Goal: Obtain resource: Obtain resource

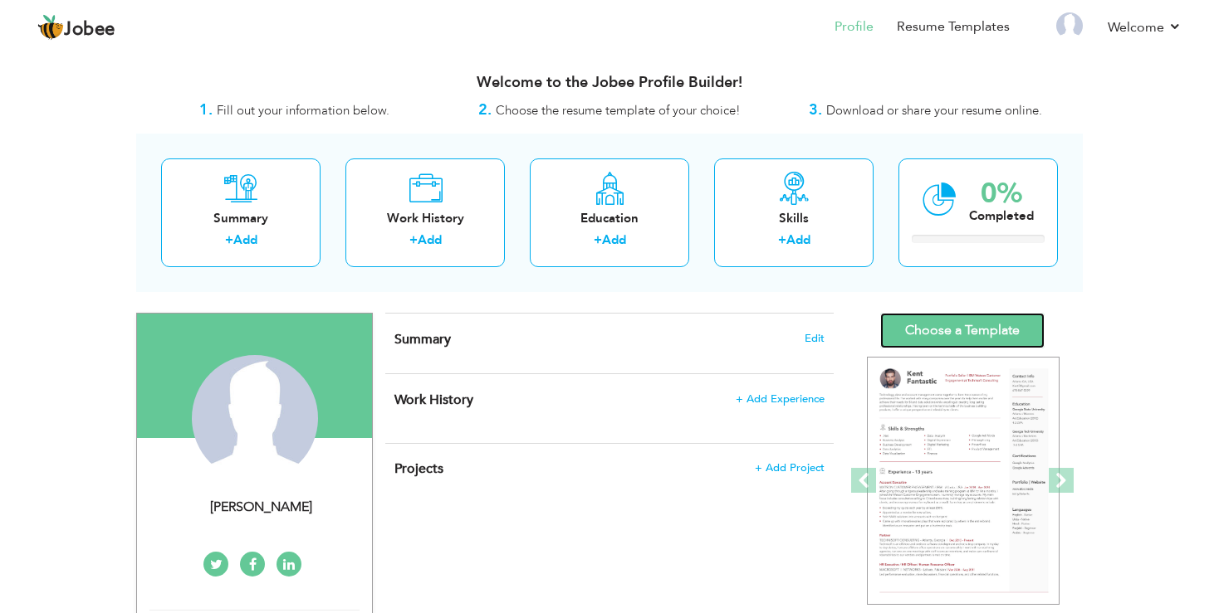
click at [974, 341] on link "Choose a Template" at bounding box center [962, 331] width 164 height 36
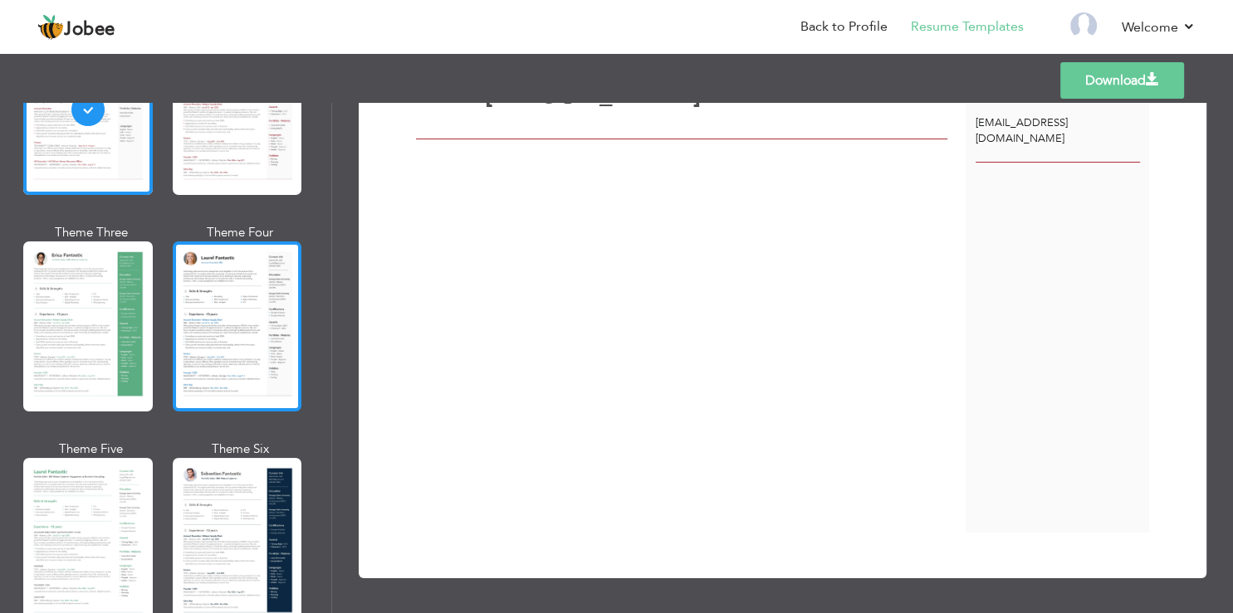
scroll to position [199, 0]
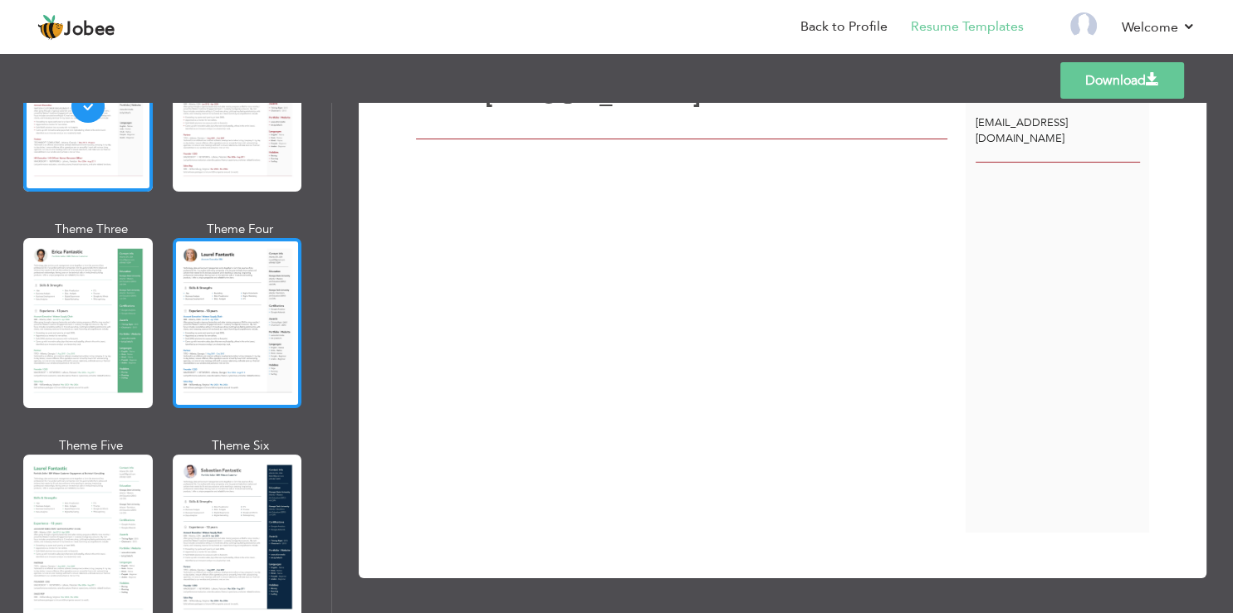
click at [247, 350] on div at bounding box center [238, 323] width 130 height 170
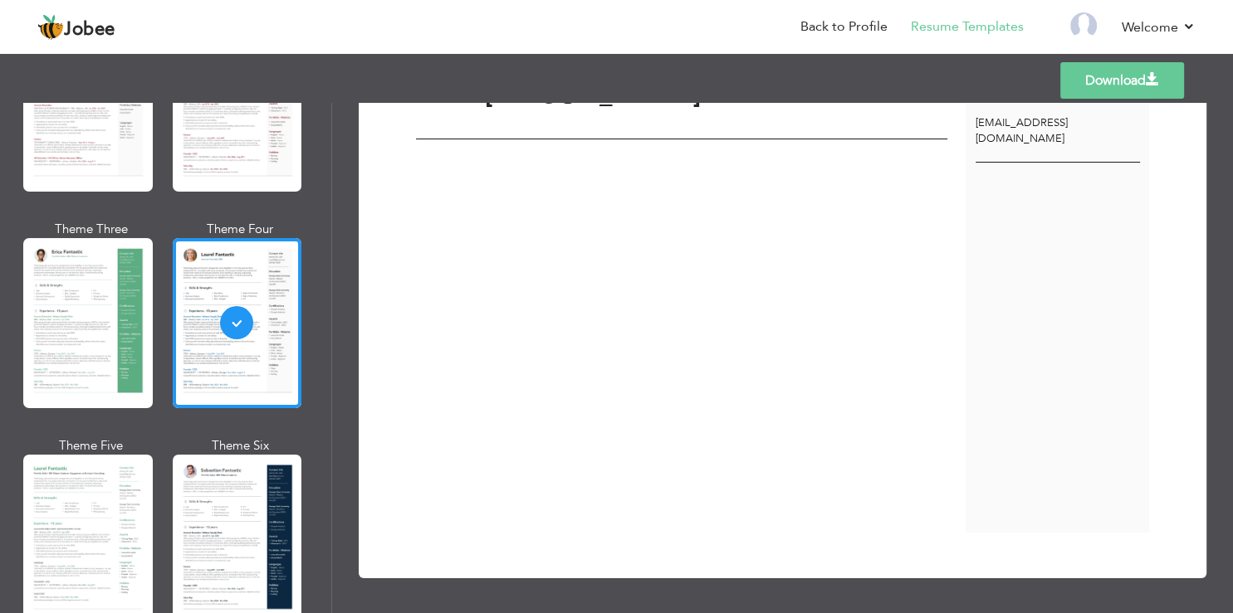
scroll to position [0, 0]
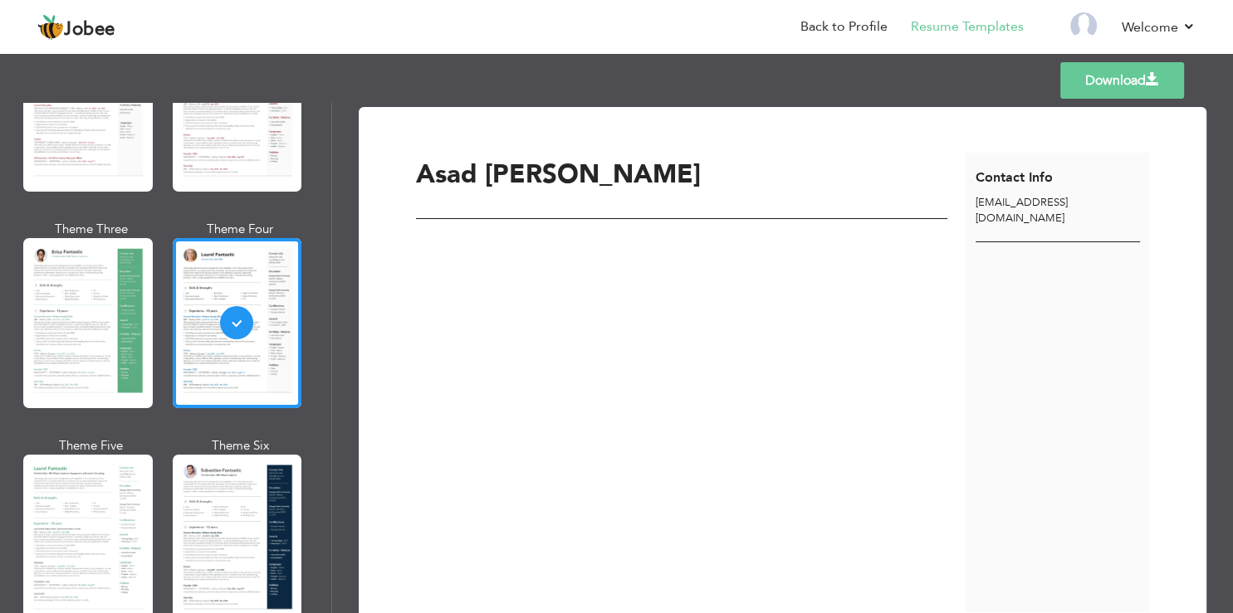
click at [542, 379] on div "Asad Aftab" at bounding box center [691, 383] width 550 height 460
click at [871, 203] on div "Asad Aftab" at bounding box center [691, 383] width 550 height 460
click at [983, 142] on div "Download Asad Aftab Contact Info" at bounding box center [782, 383] width 789 height 510
click at [200, 274] on div at bounding box center [238, 323] width 130 height 170
click at [1112, 76] on link "Download" at bounding box center [1122, 80] width 124 height 37
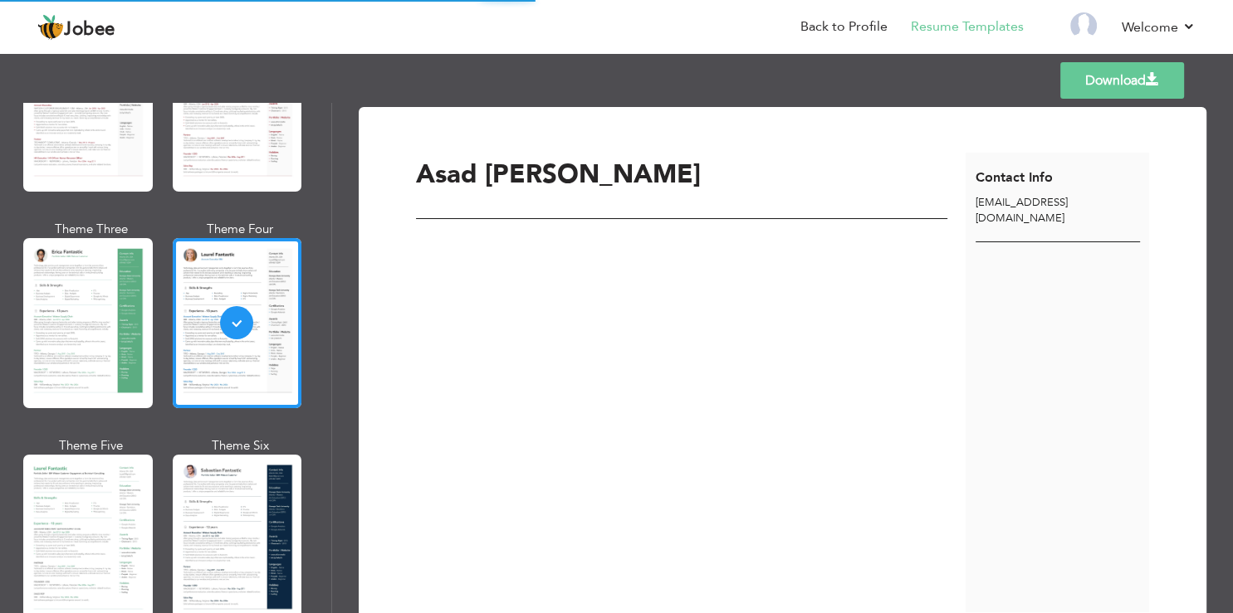
click at [1134, 75] on link "Download" at bounding box center [1122, 80] width 124 height 37
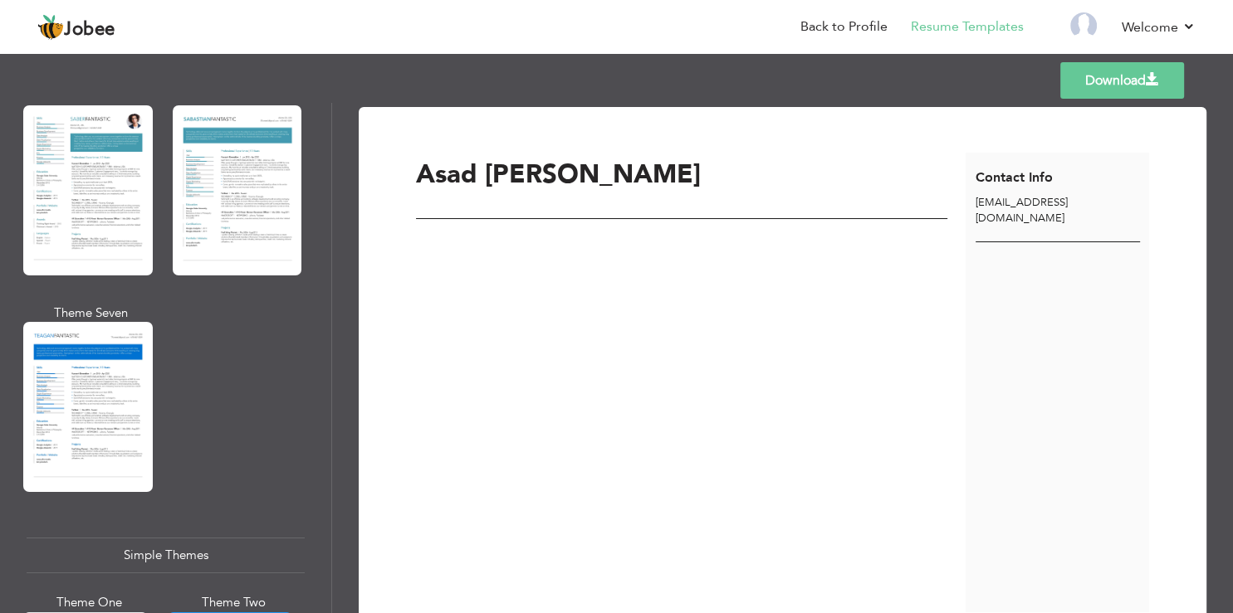
scroll to position [2796, 0]
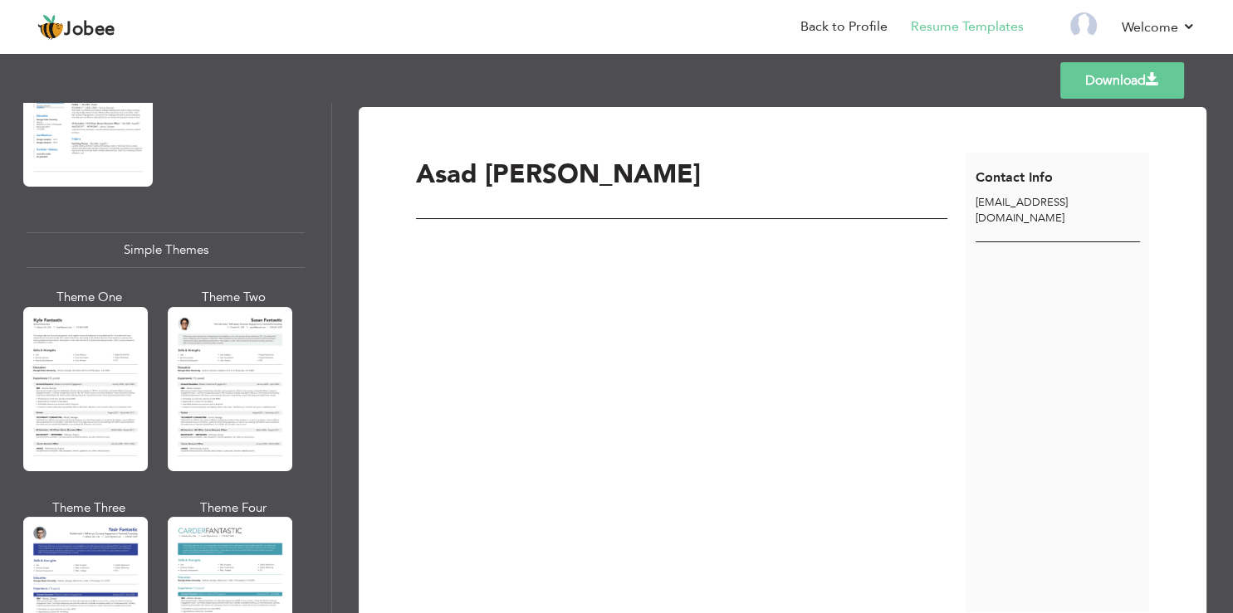
click at [675, 276] on div "Asad Aftab" at bounding box center [691, 383] width 550 height 460
click at [491, 281] on div "Asad Aftab" at bounding box center [691, 383] width 550 height 460
click at [458, 277] on div "Asad Aftab" at bounding box center [691, 383] width 550 height 460
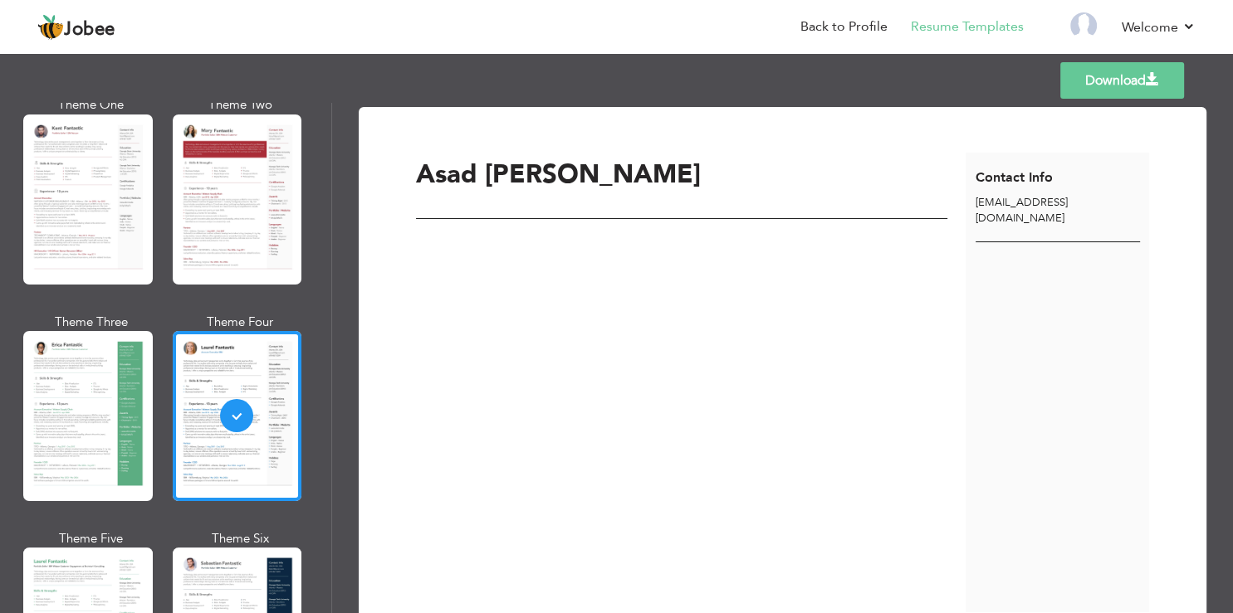
scroll to position [0, 0]
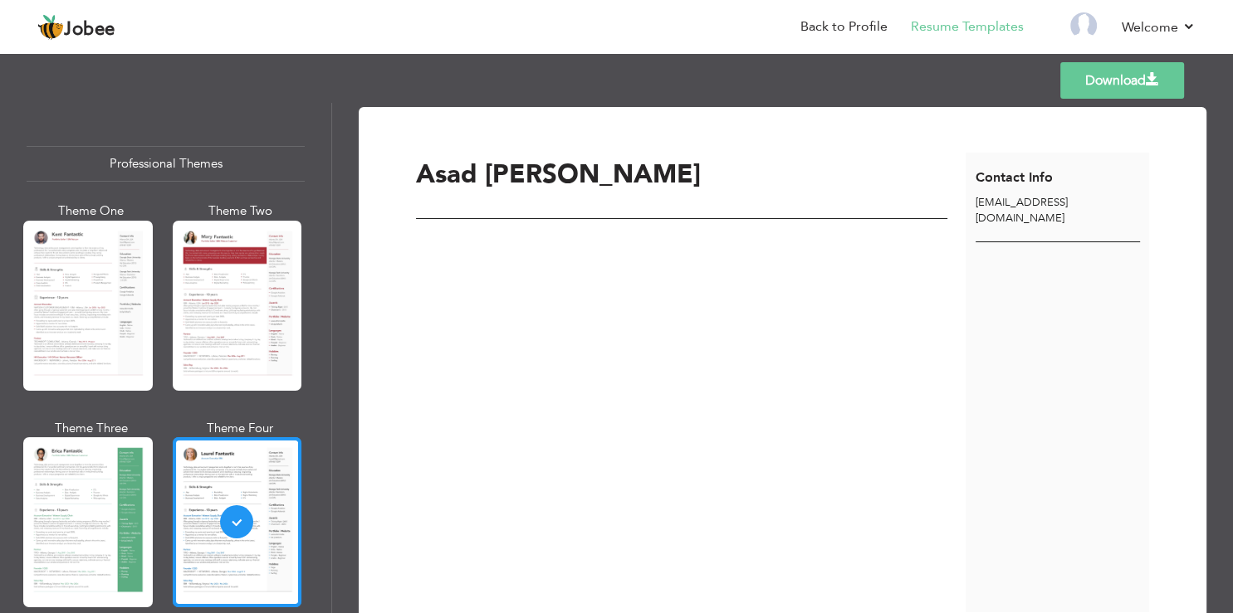
click at [222, 520] on div at bounding box center [238, 522] width 130 height 170
click at [823, 29] on link "Back to Profile" at bounding box center [843, 26] width 87 height 19
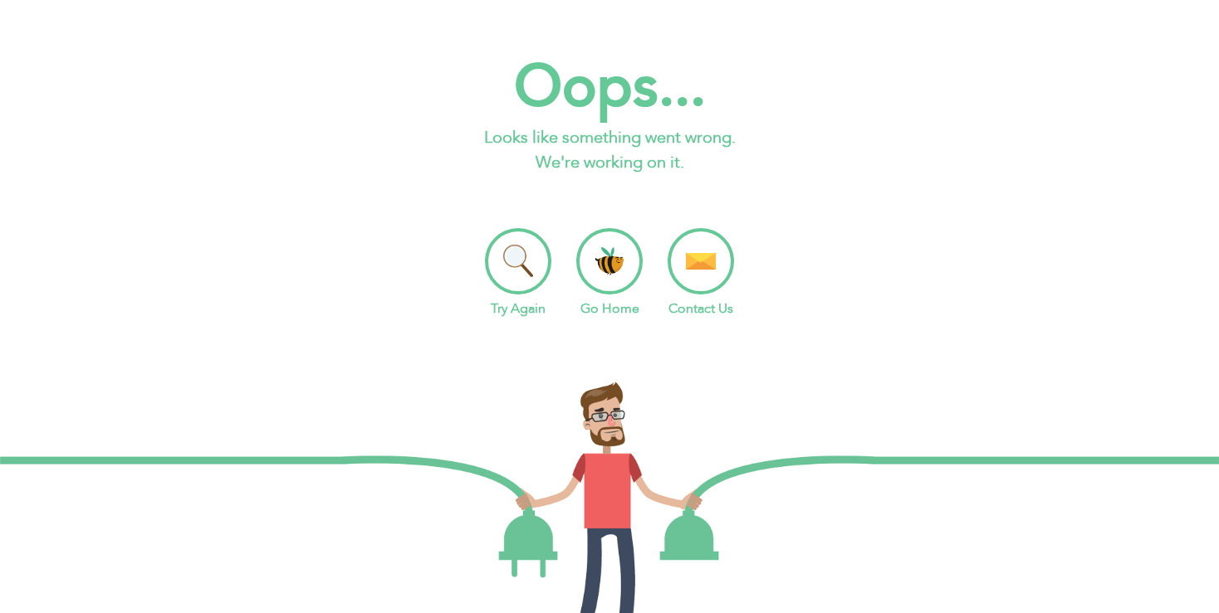
click at [599, 257] on li "Go Home" at bounding box center [609, 273] width 66 height 90
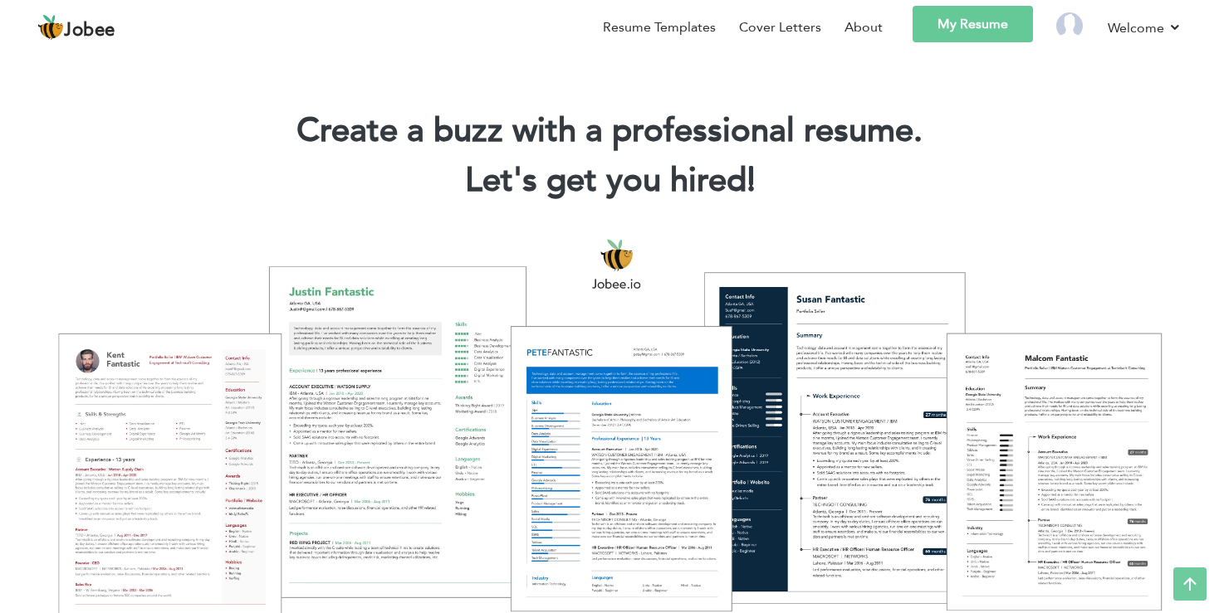
click at [993, 32] on link "My Resume" at bounding box center [972, 24] width 120 height 37
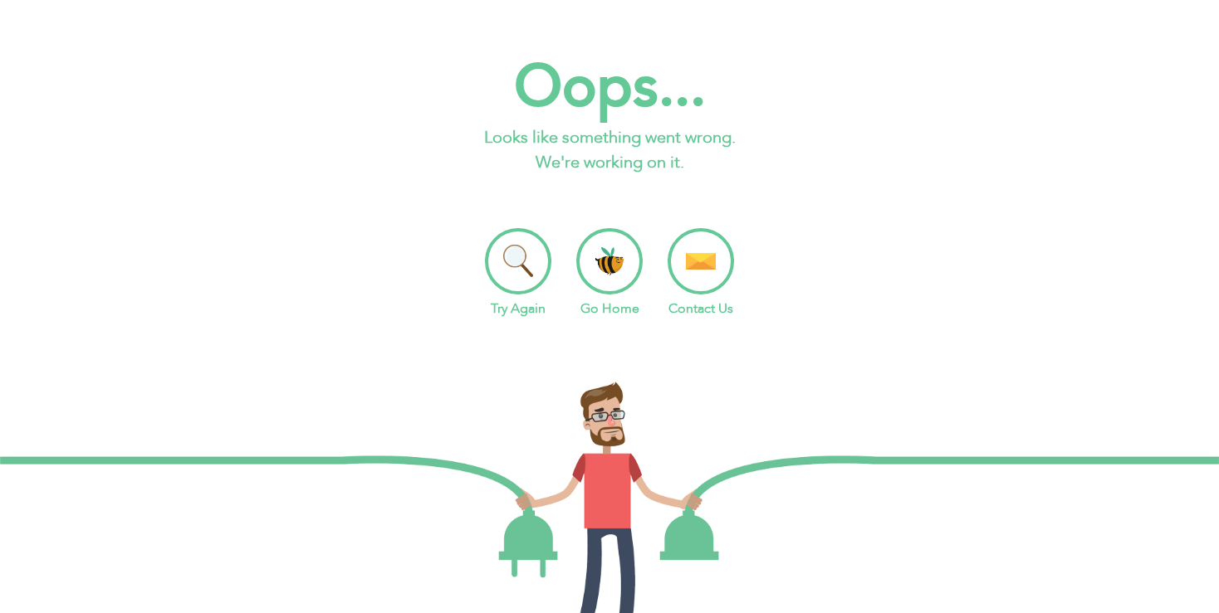
click at [607, 261] on li "Go Home" at bounding box center [609, 273] width 66 height 90
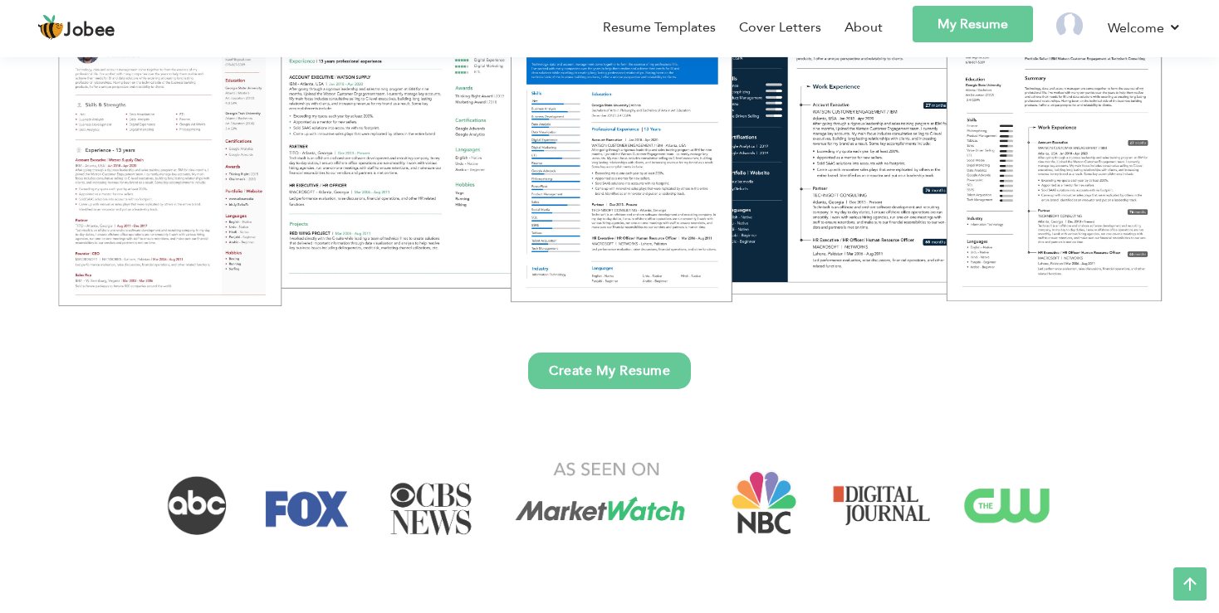
scroll to position [350, 0]
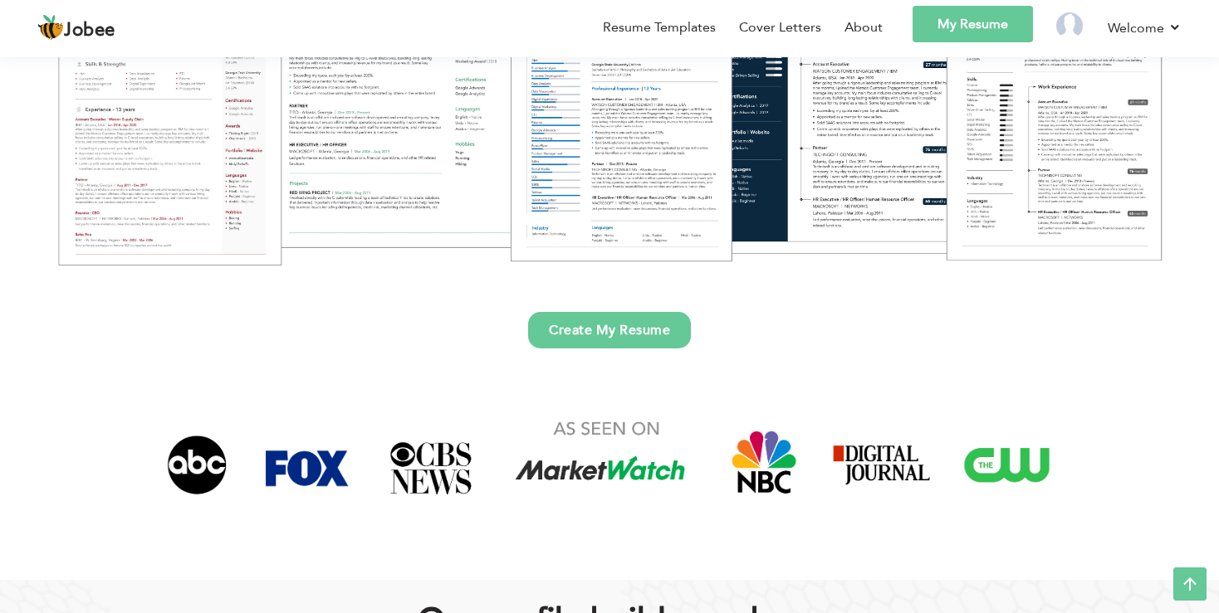
click at [608, 334] on link "Create My Resume" at bounding box center [609, 330] width 163 height 37
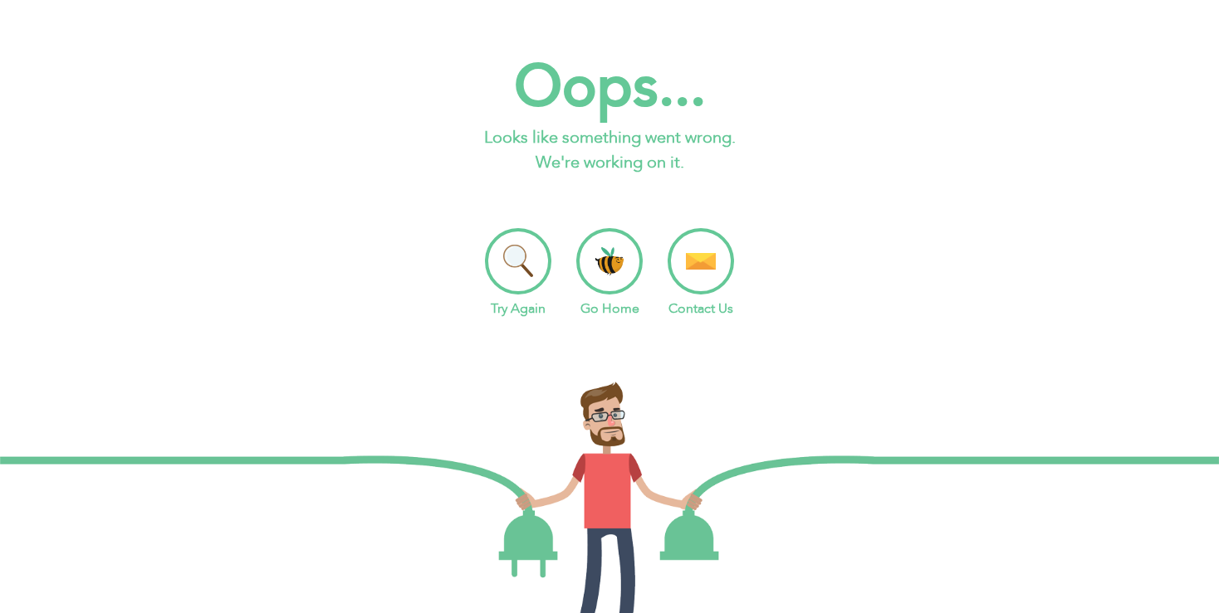
click at [536, 267] on li "Try Again" at bounding box center [518, 273] width 66 height 90
click at [589, 276] on li "Go Home" at bounding box center [609, 273] width 66 height 90
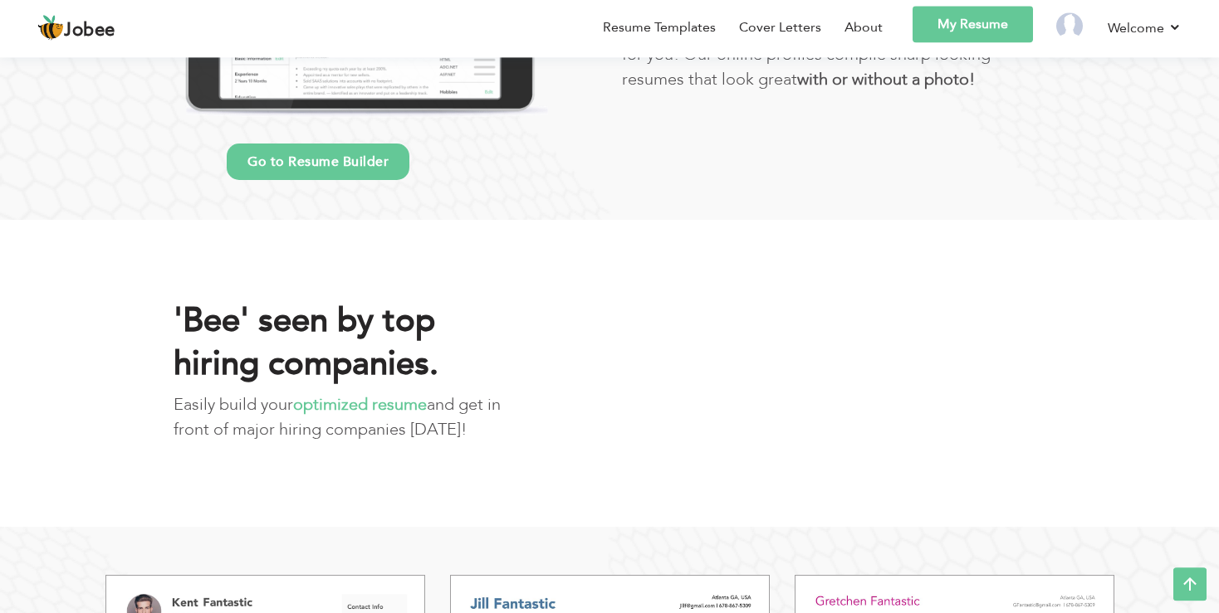
scroll to position [1490, 0]
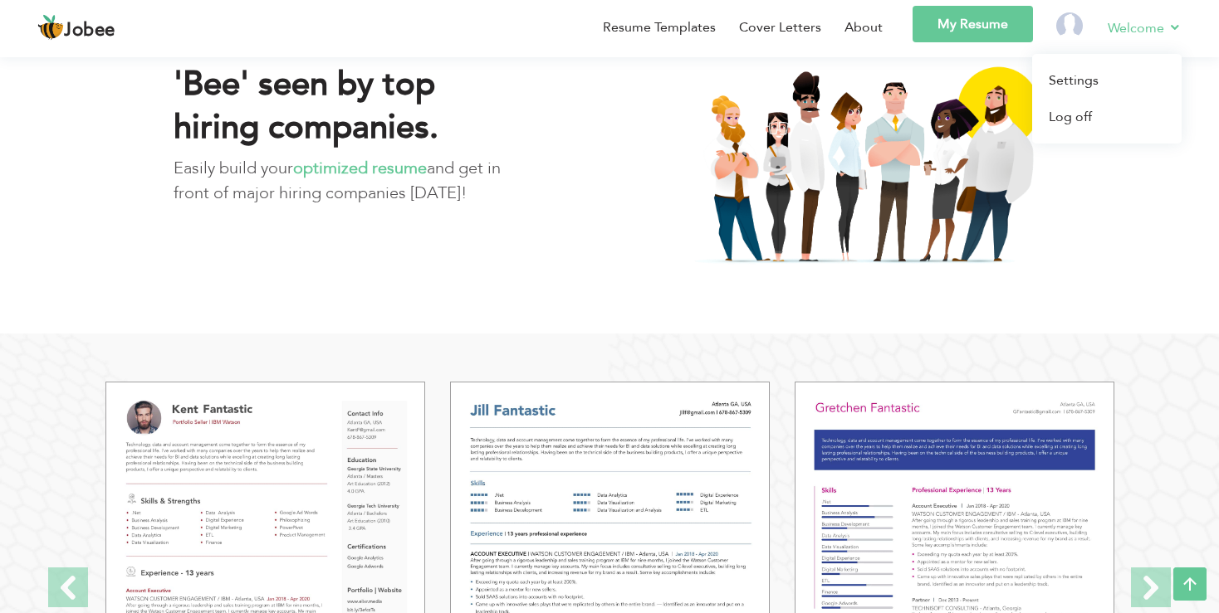
click at [1173, 19] on link "Welcome" at bounding box center [1144, 27] width 74 height 21
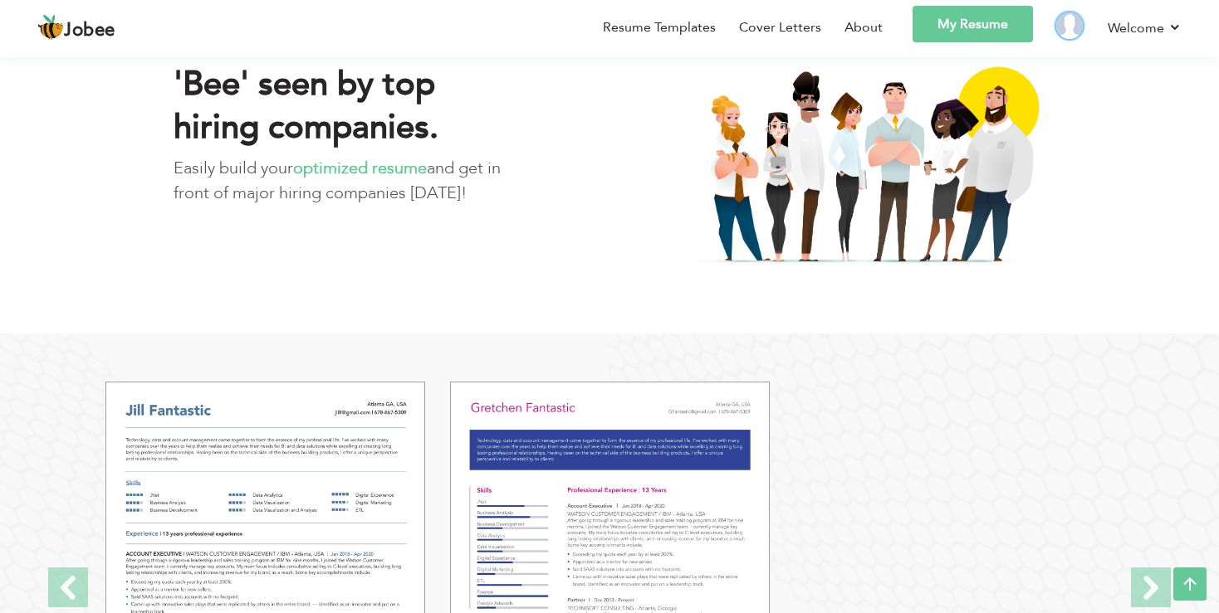
click at [1072, 33] on img at bounding box center [1069, 25] width 27 height 27
